Goal: Navigation & Orientation: Find specific page/section

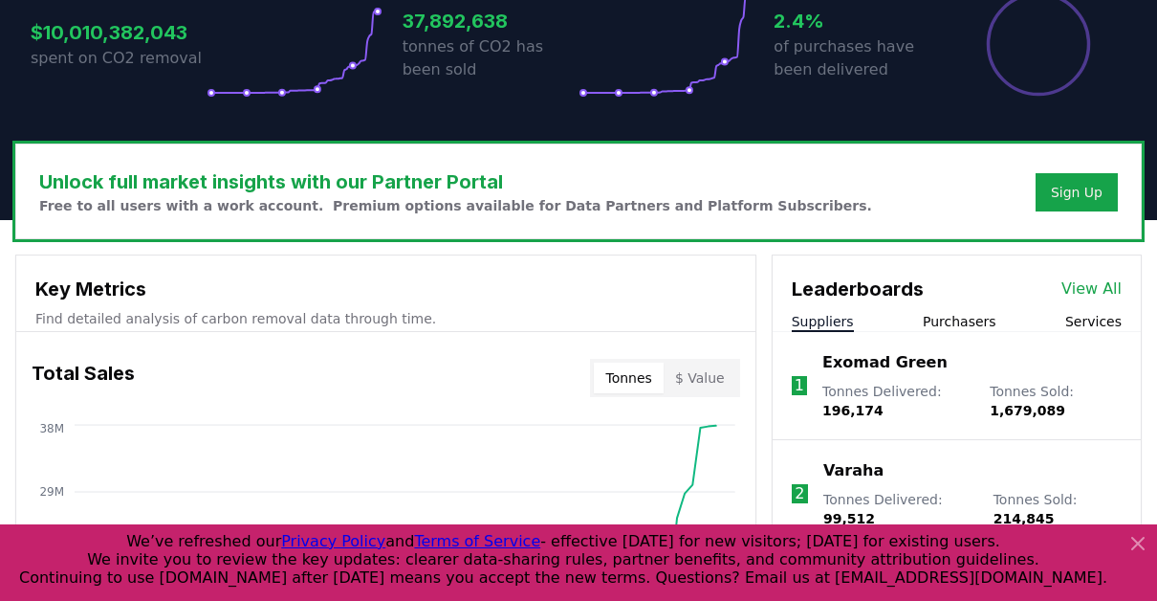
scroll to position [478, 0]
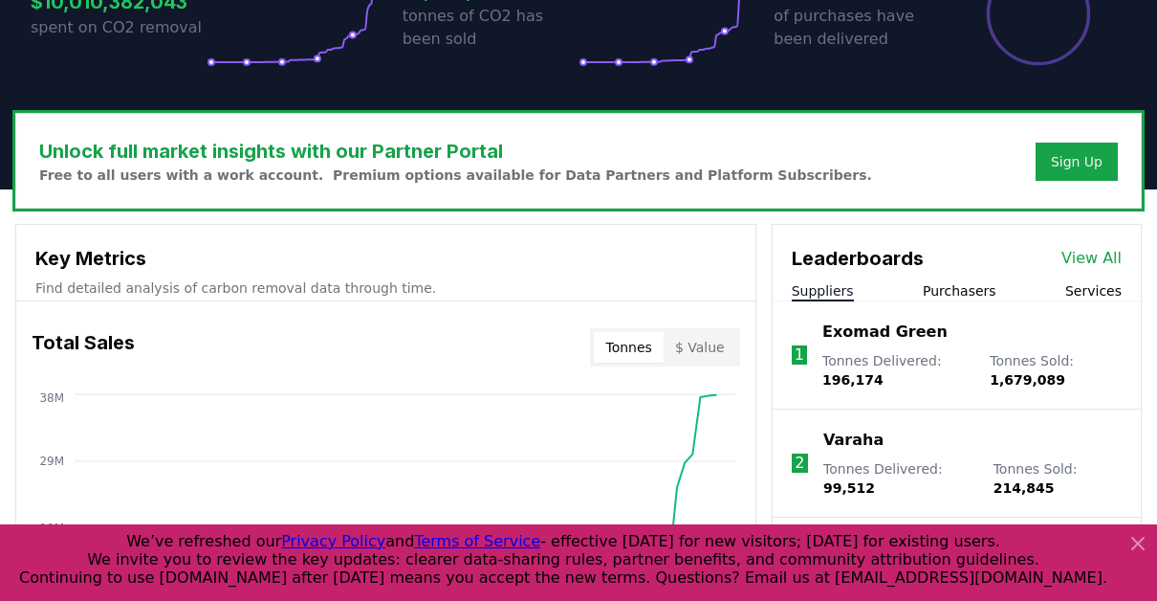
click at [1144, 542] on icon at bounding box center [1138, 543] width 23 height 23
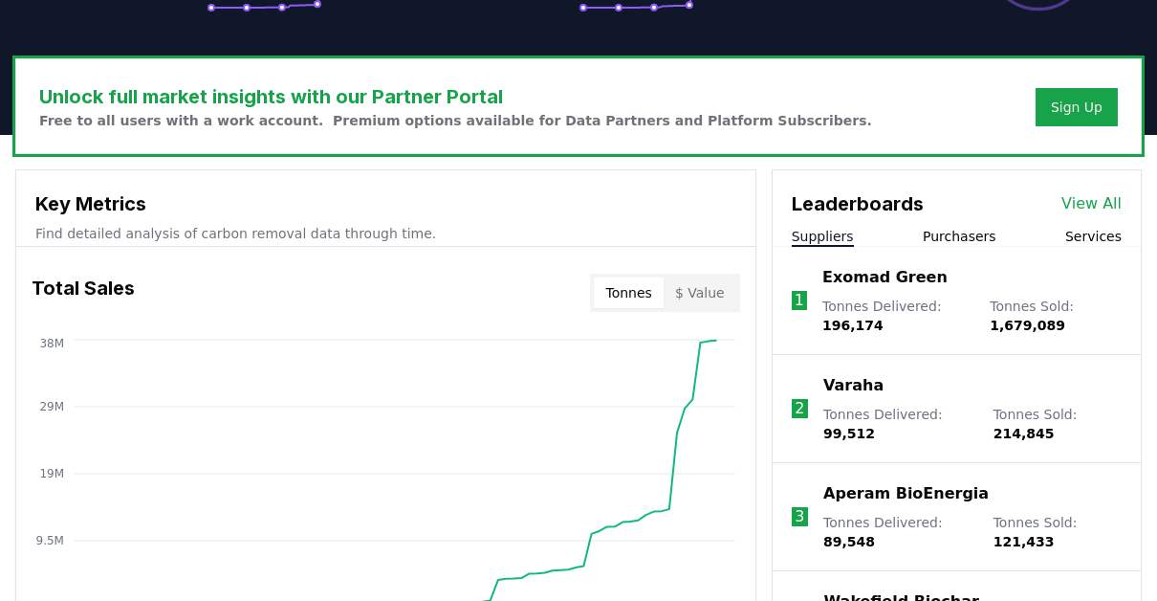
scroll to position [574, 0]
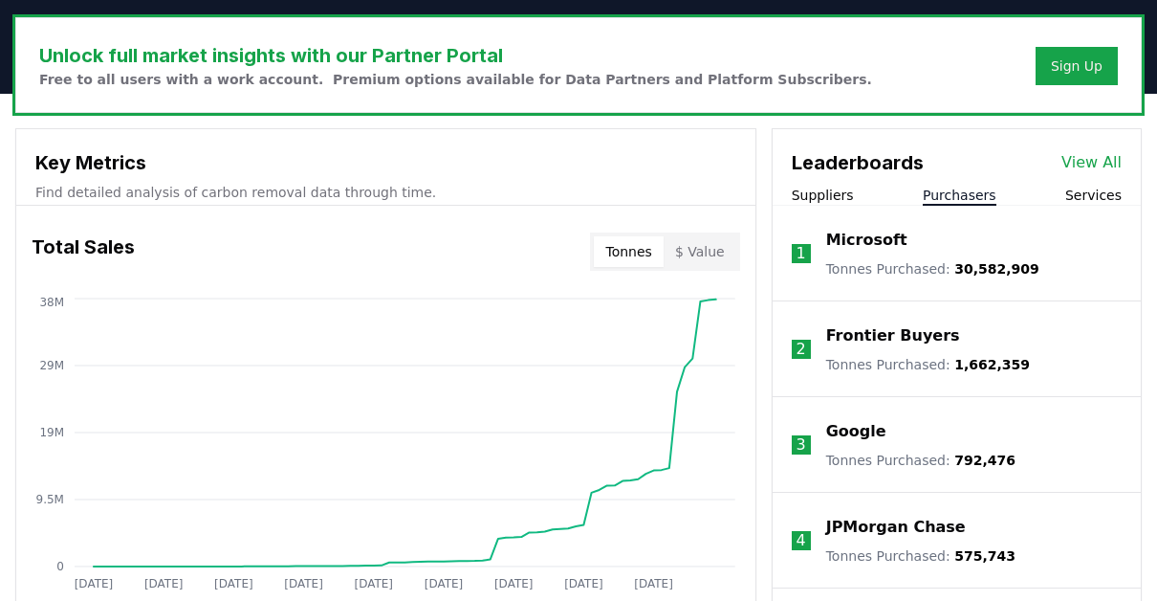
click at [958, 193] on button "Purchasers" at bounding box center [960, 195] width 74 height 19
click at [1115, 186] on button "Services" at bounding box center [1093, 195] width 56 height 19
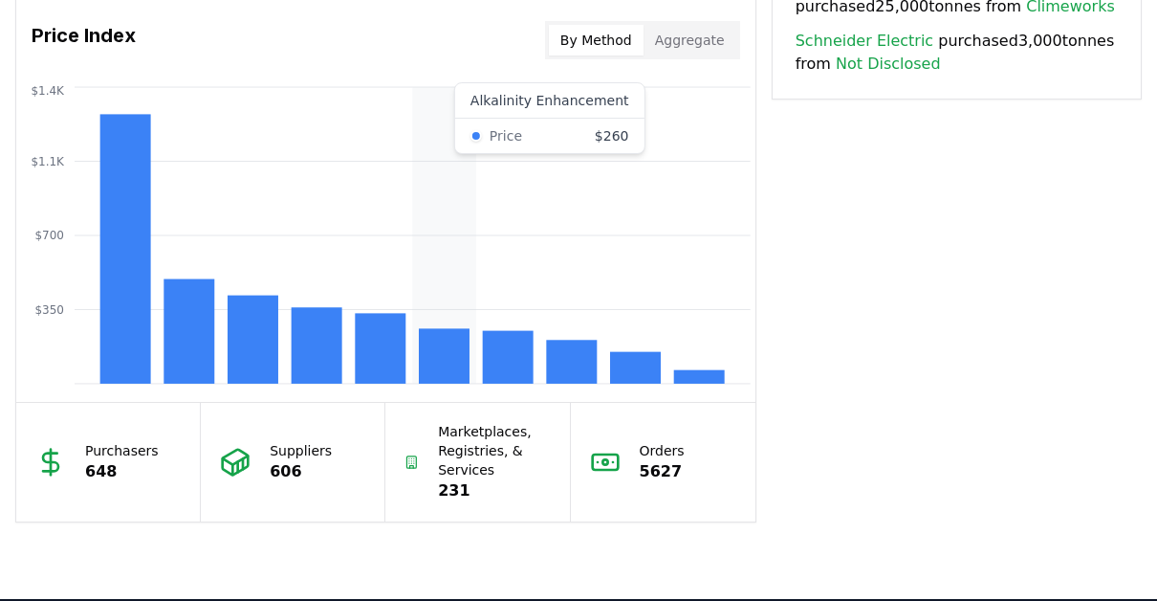
scroll to position [1626, 0]
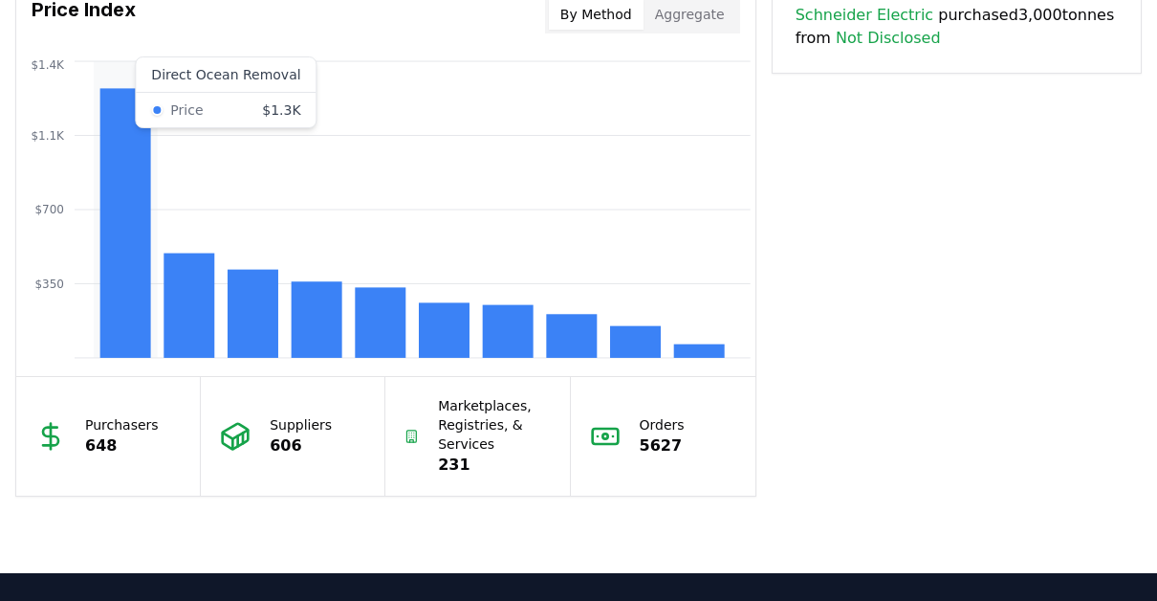
click at [128, 266] on rect at bounding box center [125, 223] width 51 height 270
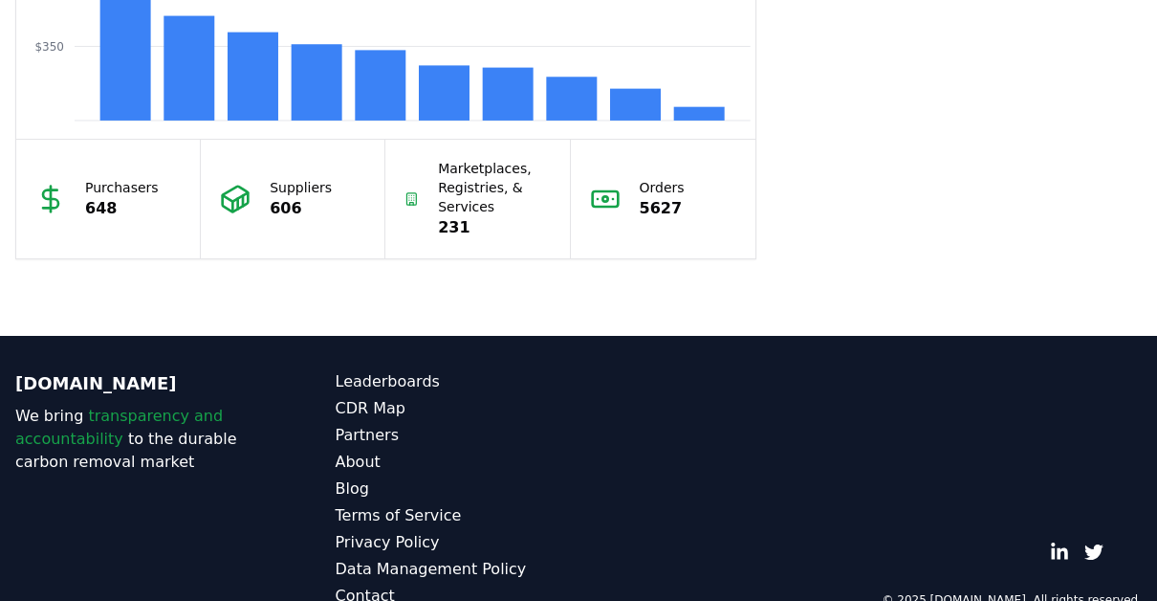
scroll to position [1901, 0]
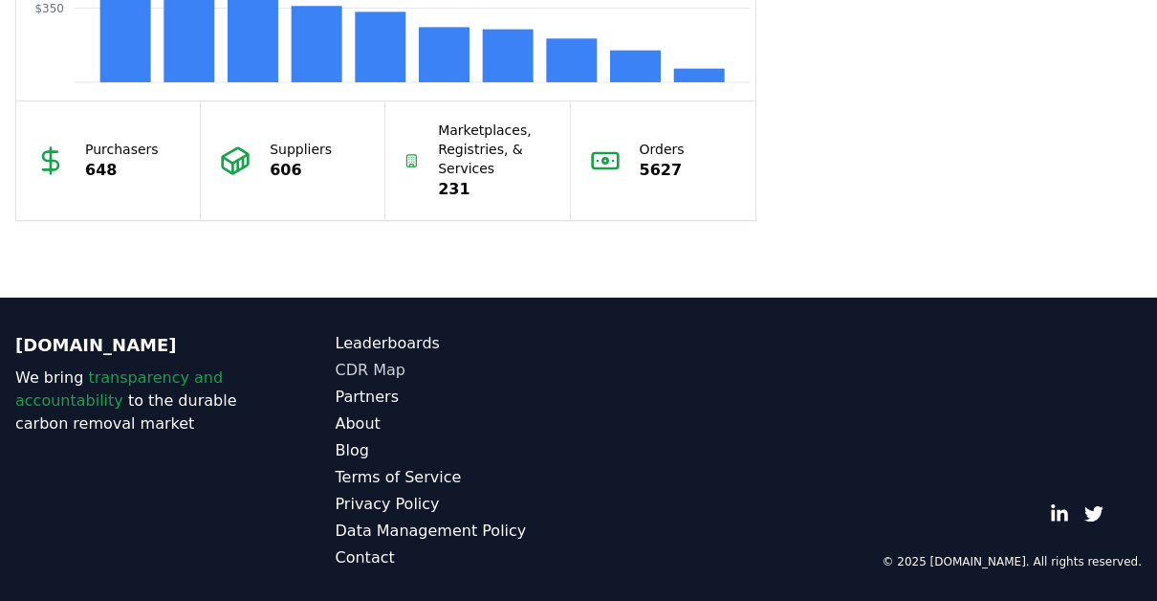
click at [376, 365] on link "CDR Map" at bounding box center [458, 370] width 244 height 23
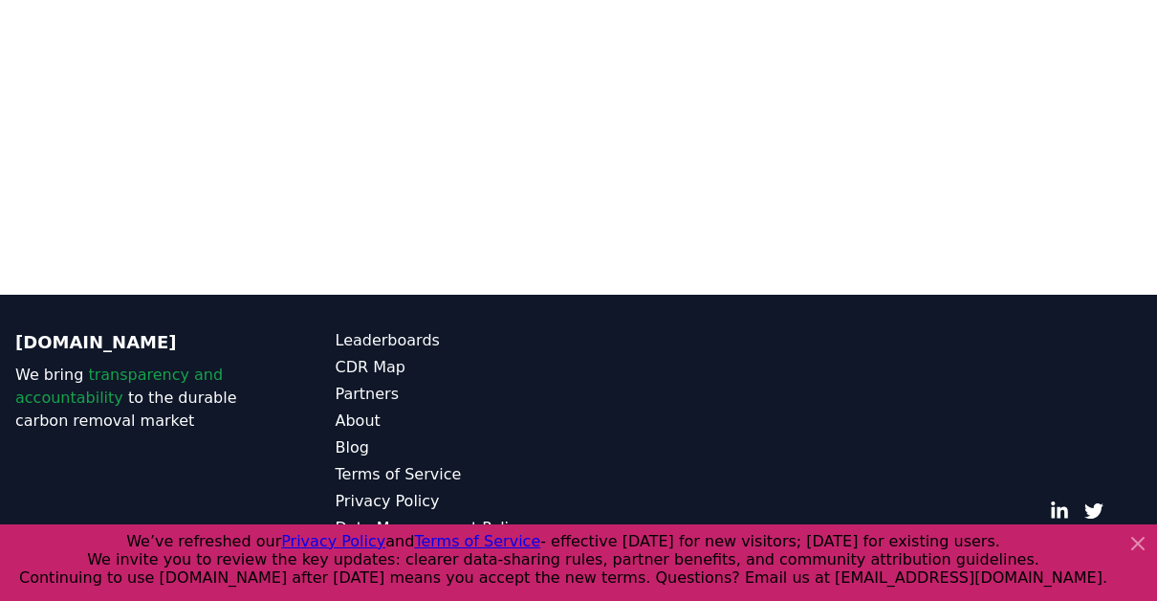
scroll to position [417, 0]
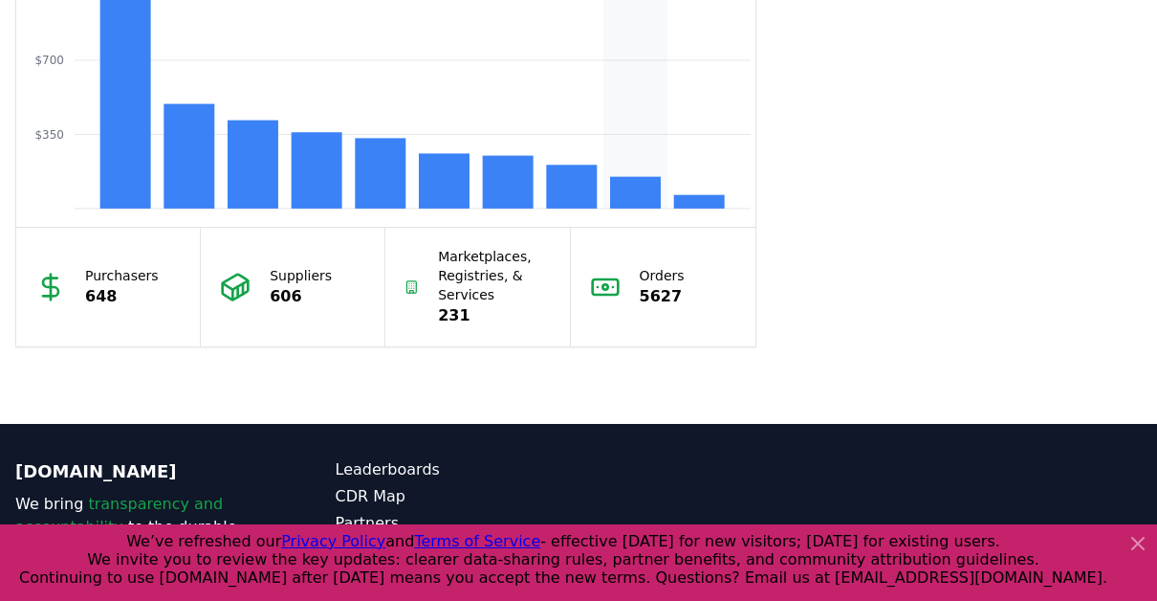
scroll to position [1806, 0]
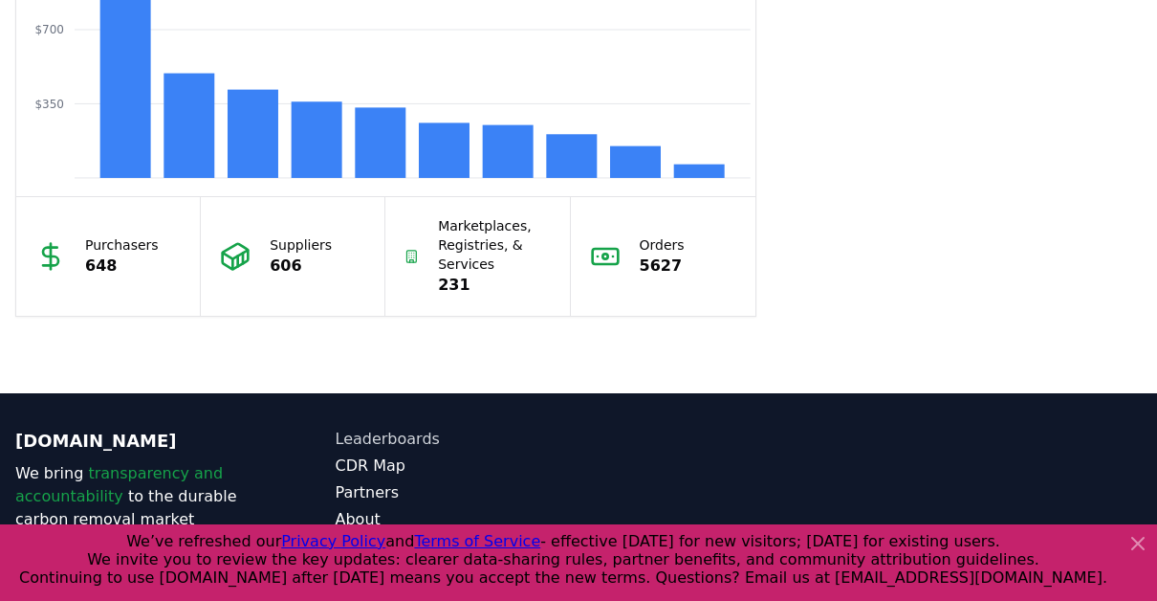
click at [396, 439] on link "Leaderboards" at bounding box center [458, 439] width 244 height 23
